Goal: Find specific page/section

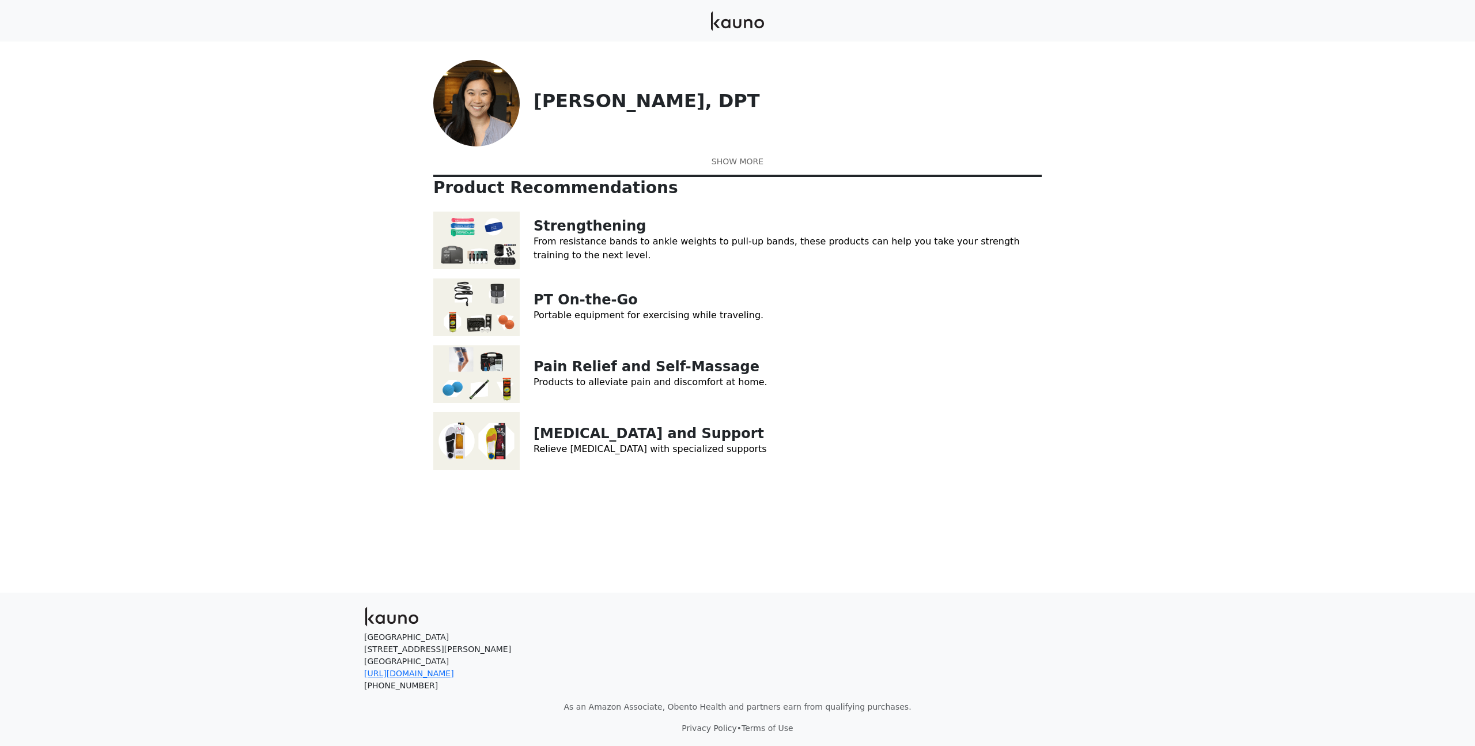
click at [1047, 479] on div "[PERSON_NAME], DPT [PERSON_NAME] views the human body as an intricate series of…" at bounding box center [737, 266] width 622 height 423
click at [617, 234] on link "Strengthening" at bounding box center [590, 226] width 113 height 16
